Goal: Task Accomplishment & Management: Manage account settings

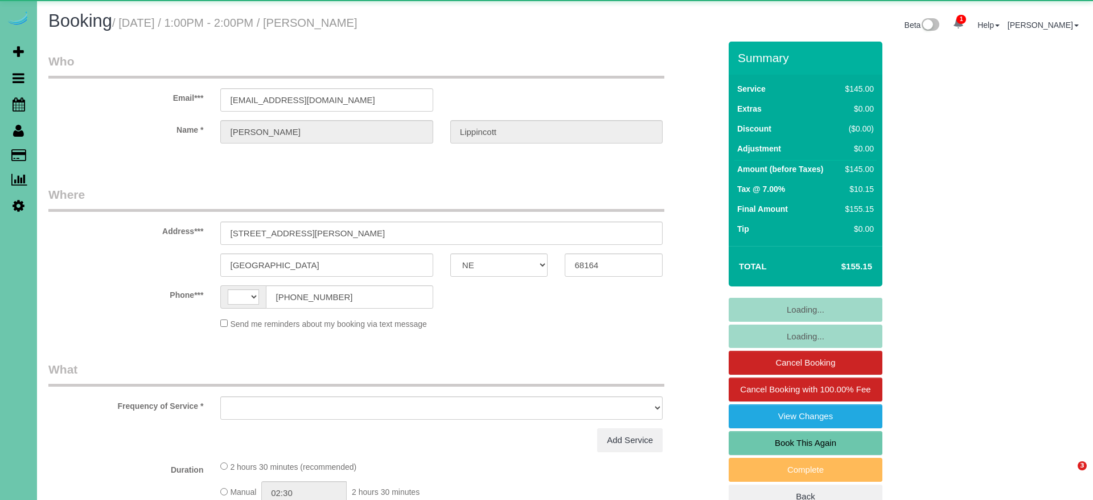
select select "NE"
select select "string:[GEOGRAPHIC_DATA]"
select select "object:630"
select select "string:fspay-e1056f5d-a63a-437a-8f41-02b9317a88f4"
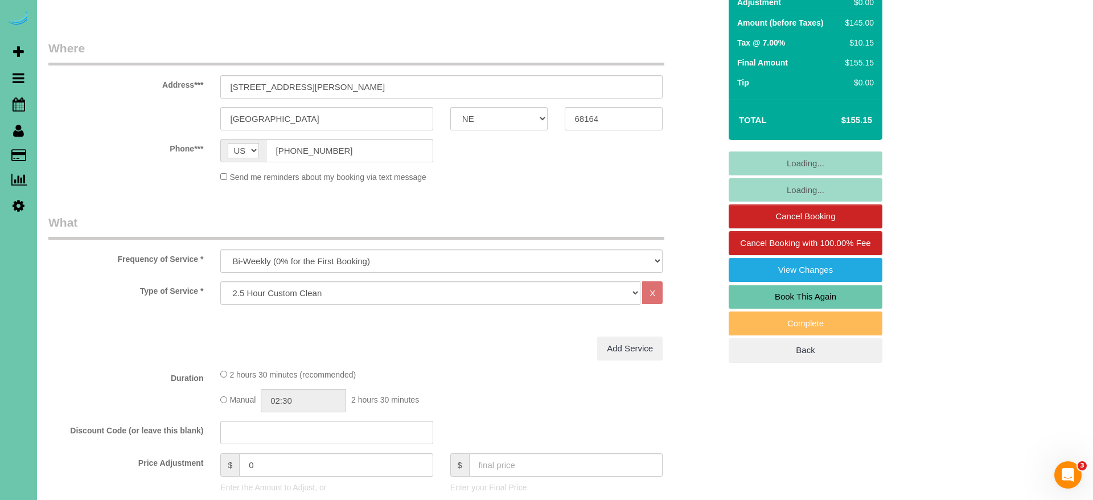
select select "object:903"
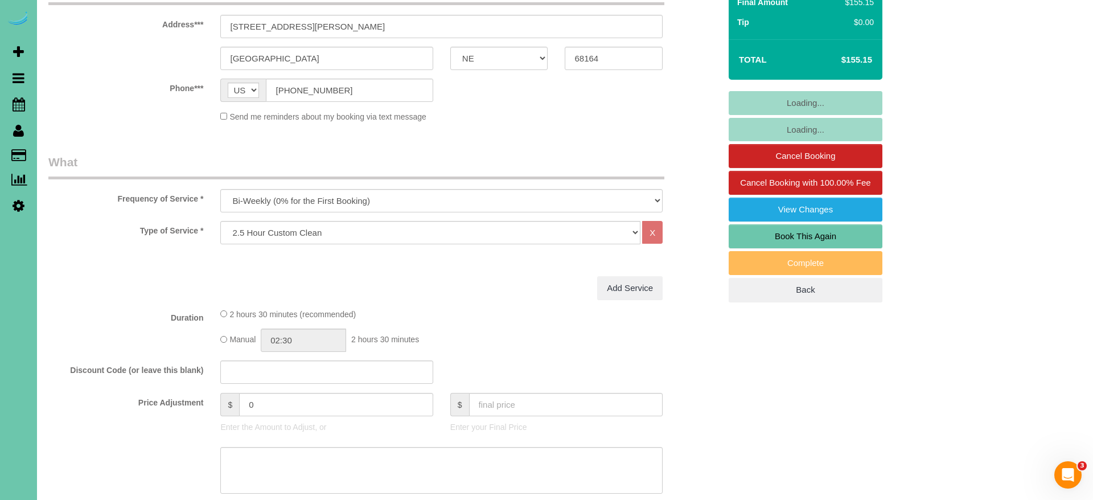
select select "number:36"
select select "number:42"
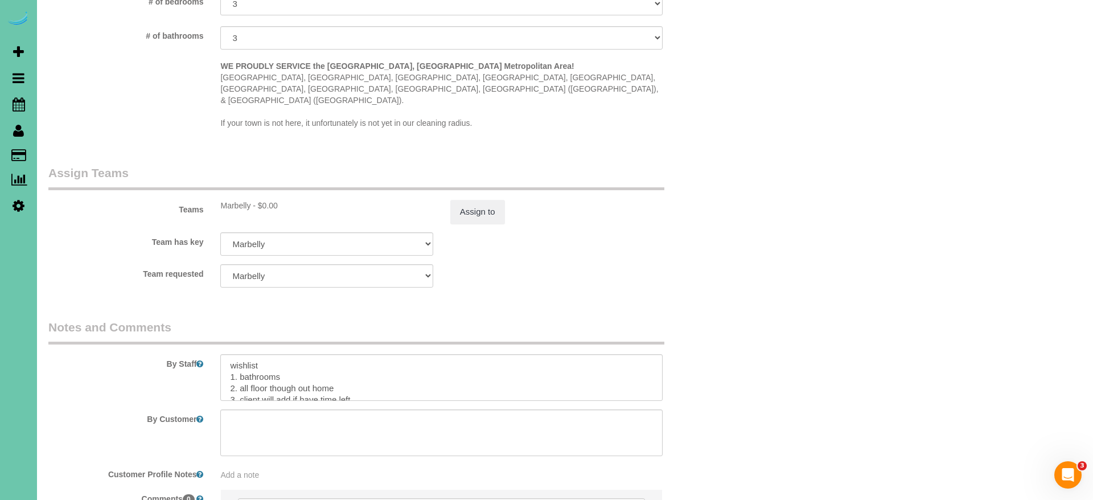
scroll to position [68, 0]
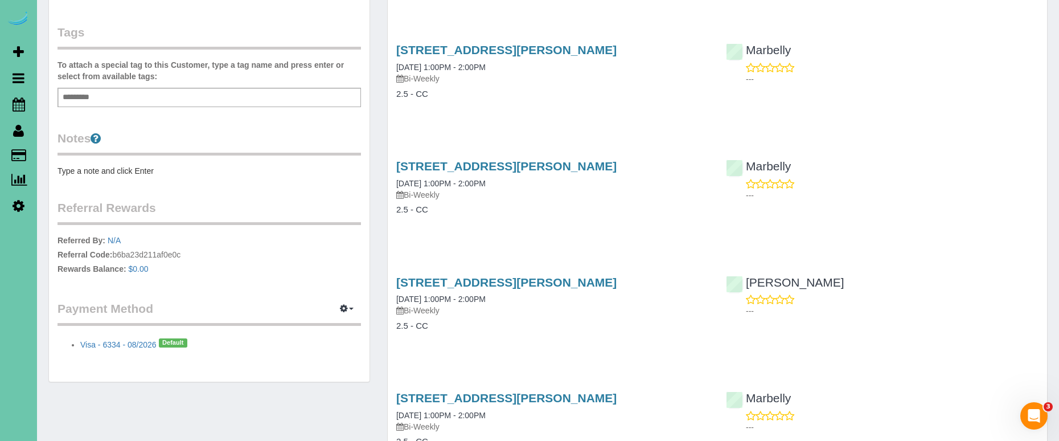
scroll to position [314, 0]
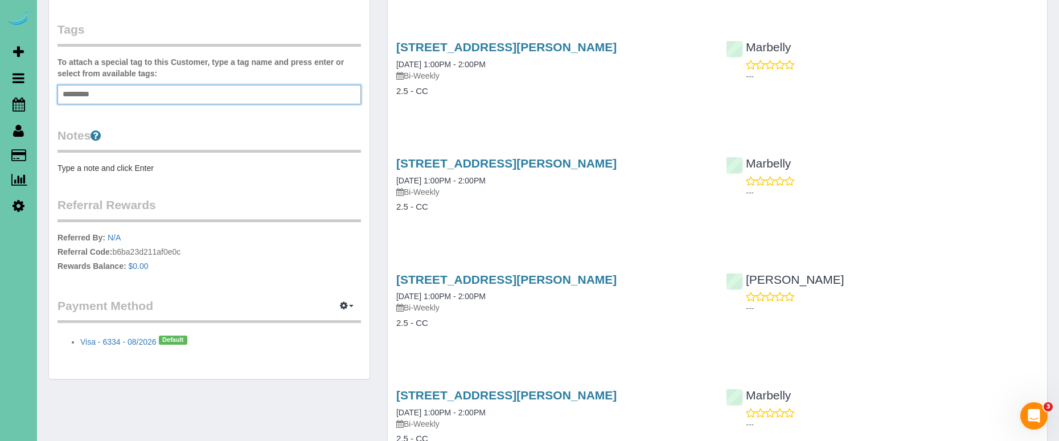
click at [92, 89] on input "text" at bounding box center [79, 94] width 39 height 15
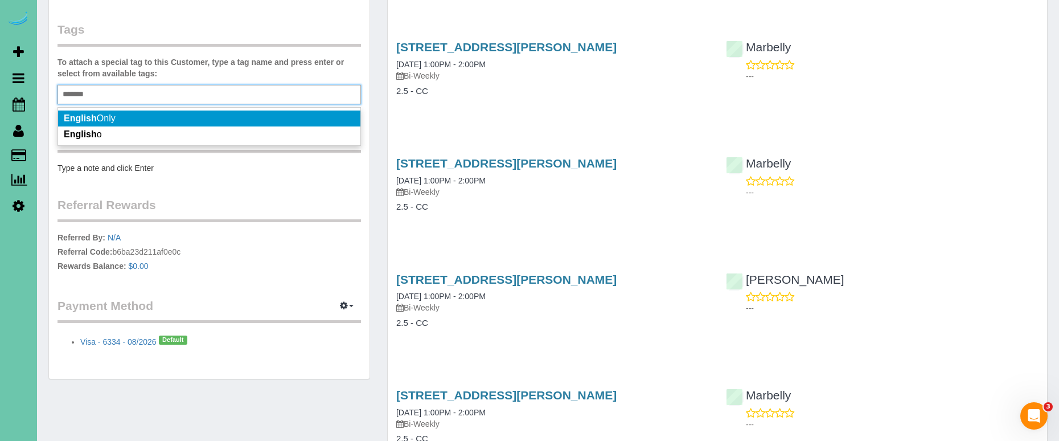
type input "*******"
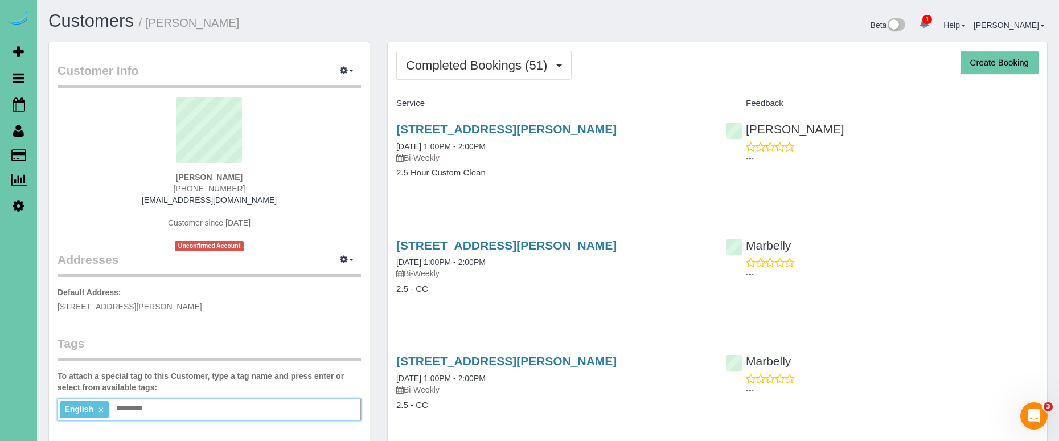
scroll to position [0, 0]
click at [466, 289] on h4 "2.5 - CC" at bounding box center [552, 289] width 313 height 10
